Goal: Information Seeking & Learning: Learn about a topic

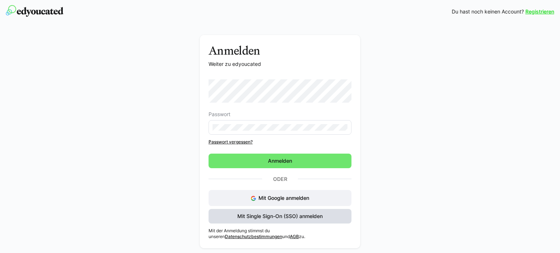
click at [278, 215] on span "Mit Single Sign-On (SSO) anmelden" at bounding box center [279, 216] width 87 height 7
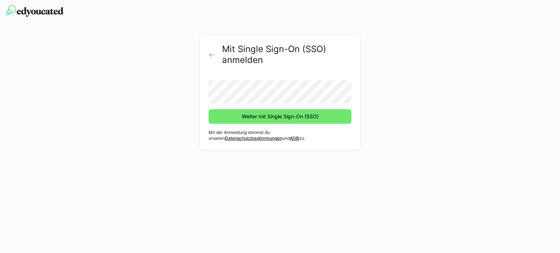
click at [208, 109] on button "Weiter mit Single Sign-On (SSO)" at bounding box center [279, 116] width 143 height 15
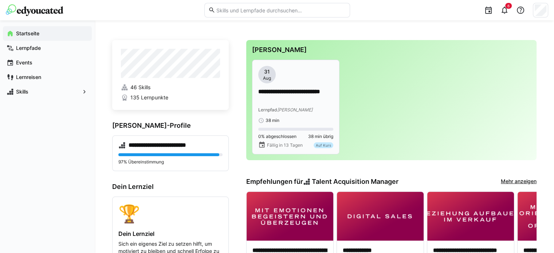
click at [308, 77] on app-date-bubble "[DATE]" at bounding box center [295, 74] width 75 height 17
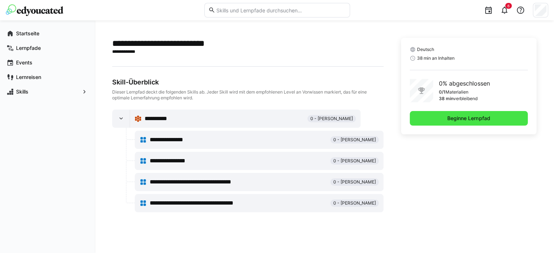
click at [473, 121] on span "Beginne Lernpfad" at bounding box center [468, 118] width 45 height 7
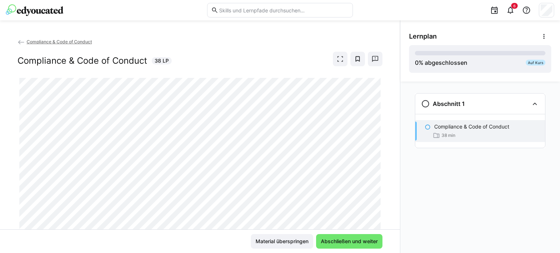
click at [66, 41] on span "Compliance & Code of Conduct" at bounding box center [59, 41] width 65 height 5
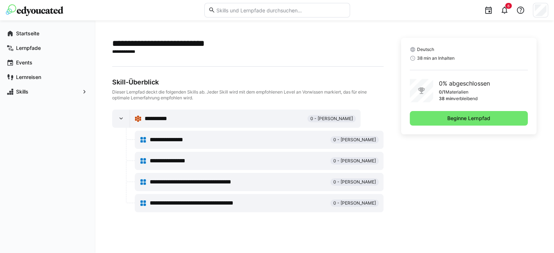
click at [293, 112] on div "**********" at bounding box center [245, 118] width 222 height 15
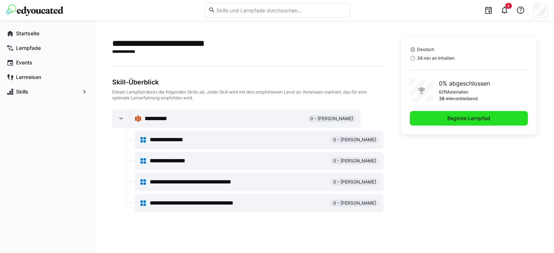
click at [488, 121] on span "Beginne Lernpfad" at bounding box center [468, 118] width 45 height 7
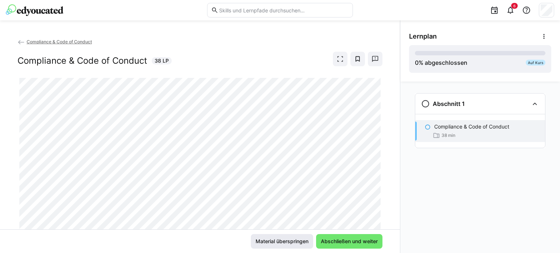
click at [283, 244] on span "Material überspringen" at bounding box center [281, 241] width 55 height 7
click at [350, 244] on span "Abschließen und weiter" at bounding box center [349, 241] width 59 height 7
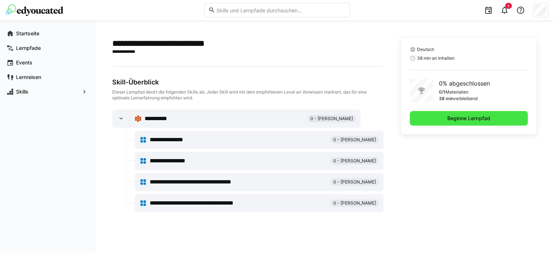
click at [493, 125] on span "Beginne Lernpfad" at bounding box center [469, 118] width 118 height 15
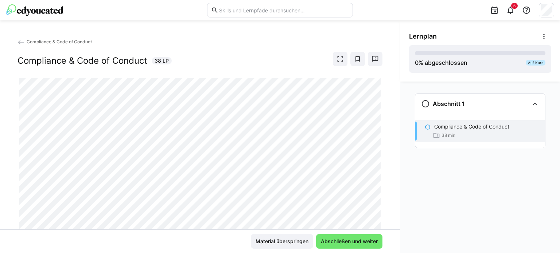
scroll to position [23, 0]
